Goal: Purchase product/service

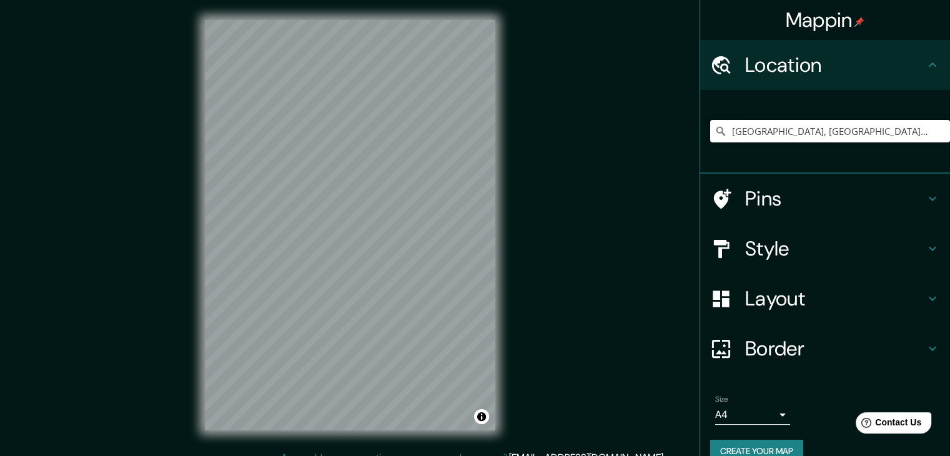
click at [777, 132] on input "[GEOGRAPHIC_DATA], [GEOGRAPHIC_DATA], [GEOGRAPHIC_DATA]" at bounding box center [830, 131] width 240 height 22
click at [912, 127] on input "[GEOGRAPHIC_DATA], [GEOGRAPHIC_DATA], [GEOGRAPHIC_DATA]" at bounding box center [830, 131] width 240 height 22
click at [767, 81] on div "Location" at bounding box center [825, 65] width 250 height 50
click at [745, 133] on input "Pick your city or area" at bounding box center [830, 131] width 240 height 22
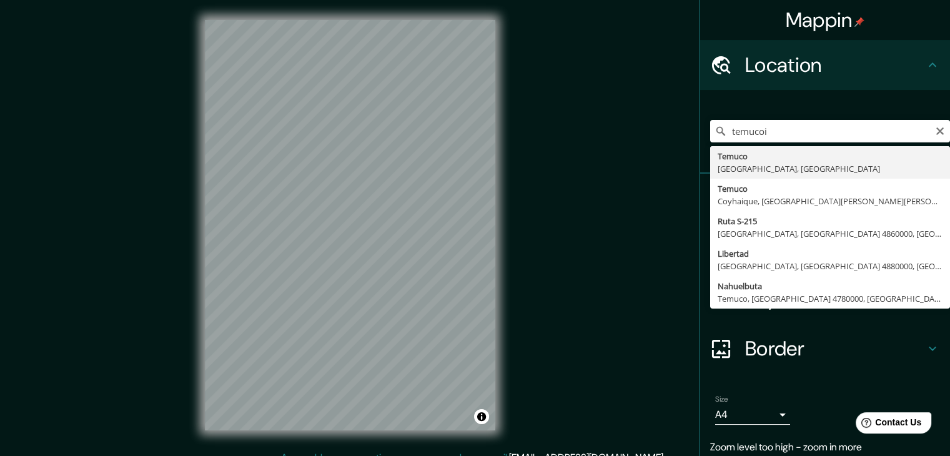
type input "[GEOGRAPHIC_DATA], [GEOGRAPHIC_DATA], [GEOGRAPHIC_DATA]"
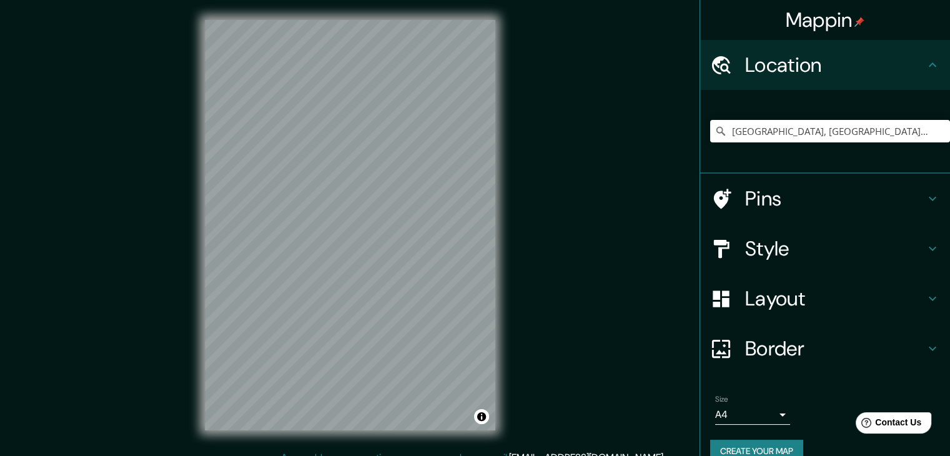
click at [762, 293] on h4 "Layout" at bounding box center [835, 298] width 180 height 25
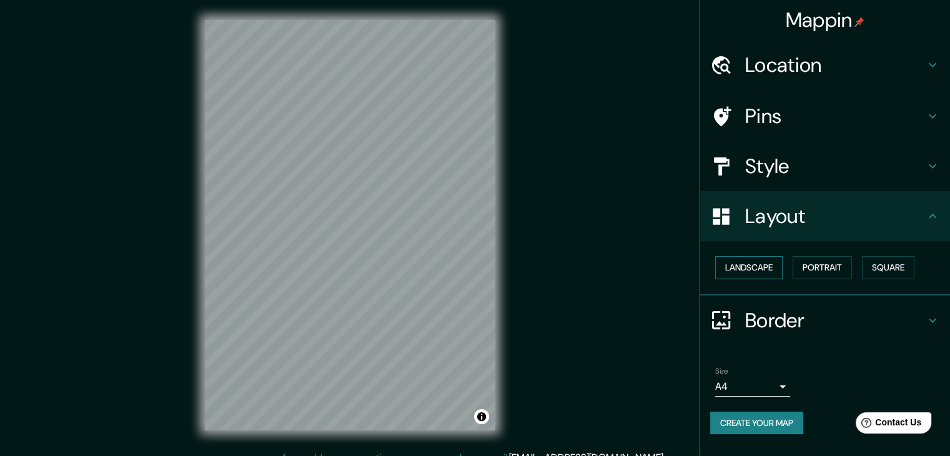
click at [771, 270] on button "Landscape" at bounding box center [748, 267] width 67 height 23
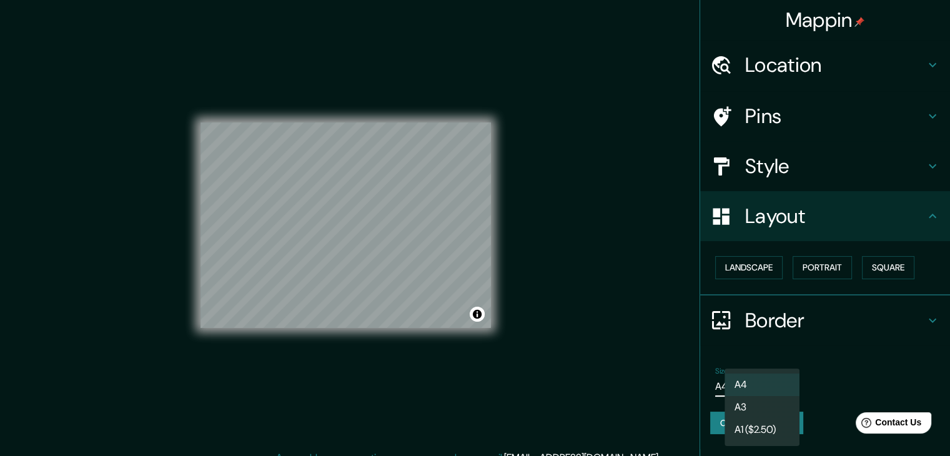
click at [732, 392] on body "Mappin Location [GEOGRAPHIC_DATA], [GEOGRAPHIC_DATA], [GEOGRAPHIC_DATA] Pins St…" at bounding box center [475, 228] width 950 height 456
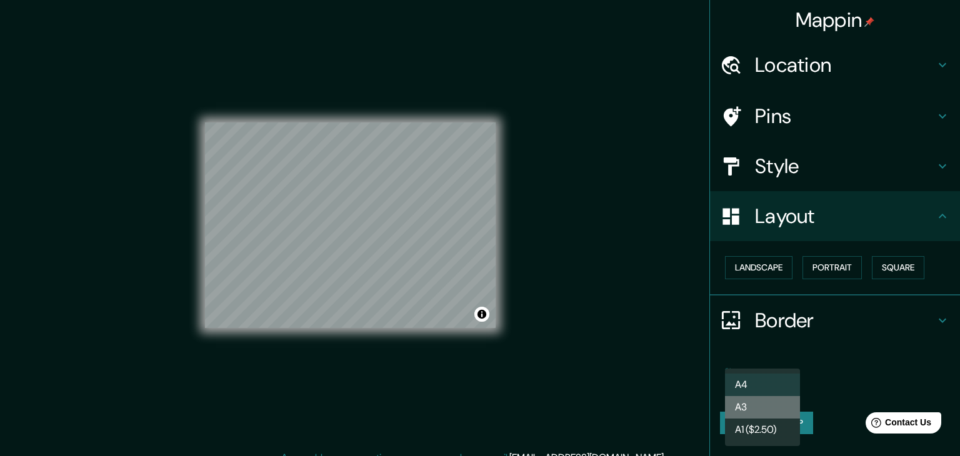
click at [759, 402] on li "A3" at bounding box center [762, 407] width 75 height 22
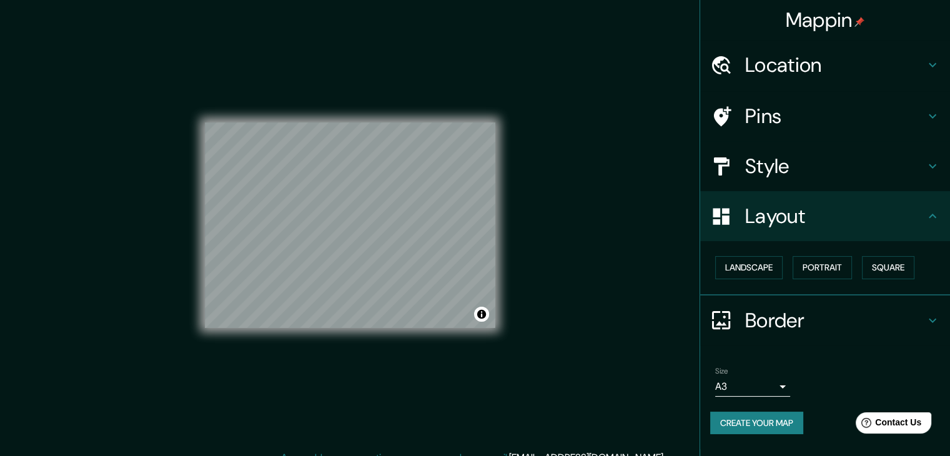
click at [250, 403] on div "© Mapbox © OpenStreetMap Improve this map" at bounding box center [350, 225] width 291 height 410
click at [767, 187] on div "Style" at bounding box center [825, 166] width 250 height 50
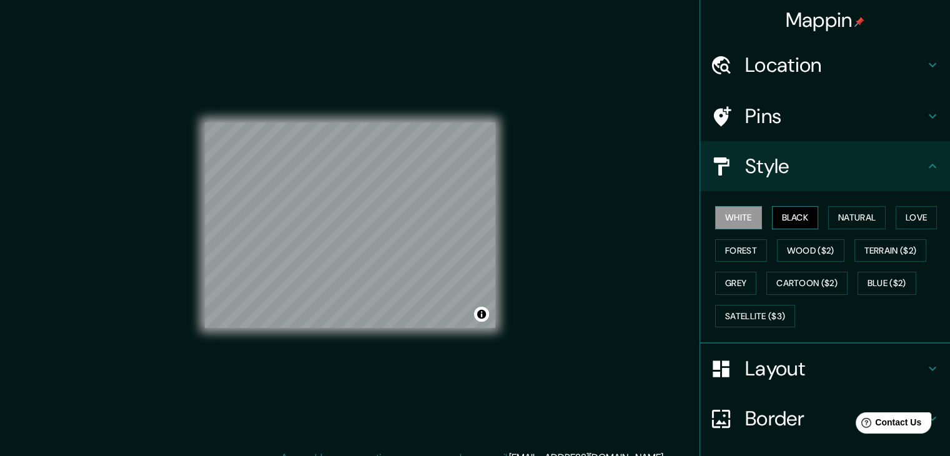
click at [787, 221] on button "Black" at bounding box center [795, 217] width 47 height 23
click at [845, 219] on button "Natural" at bounding box center [856, 217] width 57 height 23
click at [283, 104] on div "© Mapbox © OpenStreetMap Improve this map" at bounding box center [350, 225] width 291 height 410
